Goal: Task Accomplishment & Management: Complete application form

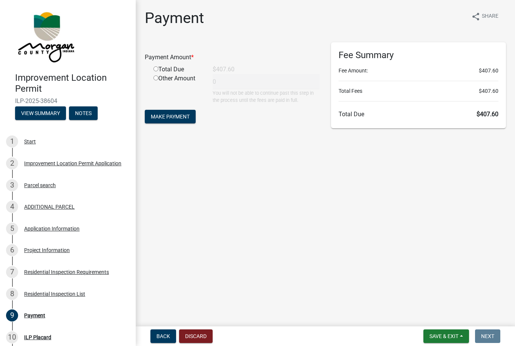
click at [161, 66] on div "Total Due" at bounding box center [177, 69] width 59 height 9
click at [158, 67] on input "radio" at bounding box center [155, 68] width 5 height 5
radio input "true"
type input "407.6"
click at [177, 113] on span "Make Payment" at bounding box center [170, 116] width 39 height 6
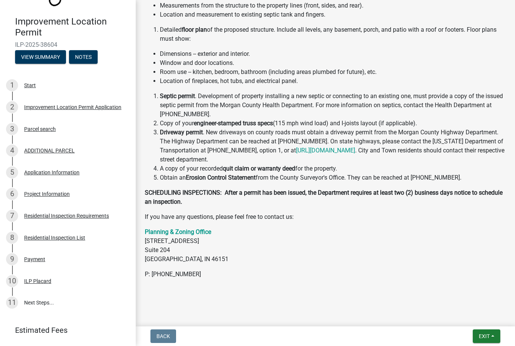
scroll to position [208, 0]
click at [38, 283] on div "ILP Placard" at bounding box center [37, 280] width 27 height 5
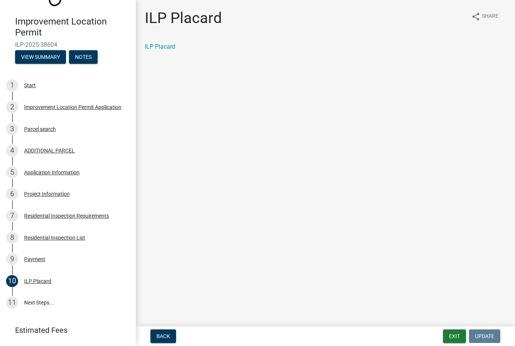
click at [161, 50] on link "ILP Placard" at bounding box center [160, 46] width 31 height 7
click at [43, 299] on link "11 Next Steps..." at bounding box center [68, 303] width 136 height 22
click at [41, 300] on link "11 Next Steps..." at bounding box center [68, 303] width 136 height 22
click at [45, 278] on div "ILP Placard" at bounding box center [37, 280] width 27 height 5
